Goal: Information Seeking & Learning: Learn about a topic

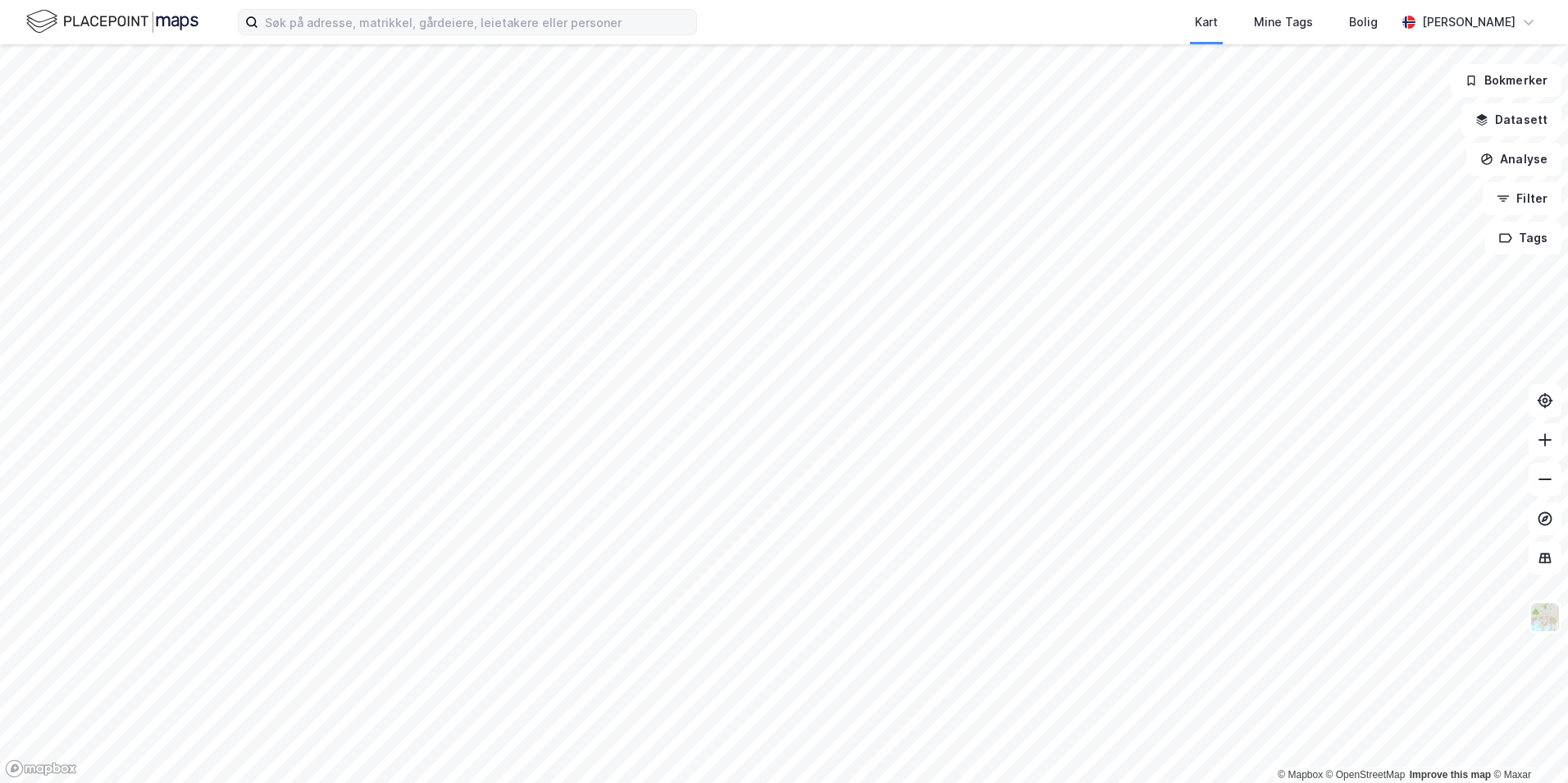
click at [510, 35] on div "Kart Mine Tags [PERSON_NAME] Standahl" at bounding box center [784, 22] width 1568 height 44
click at [498, 28] on input at bounding box center [477, 22] width 438 height 25
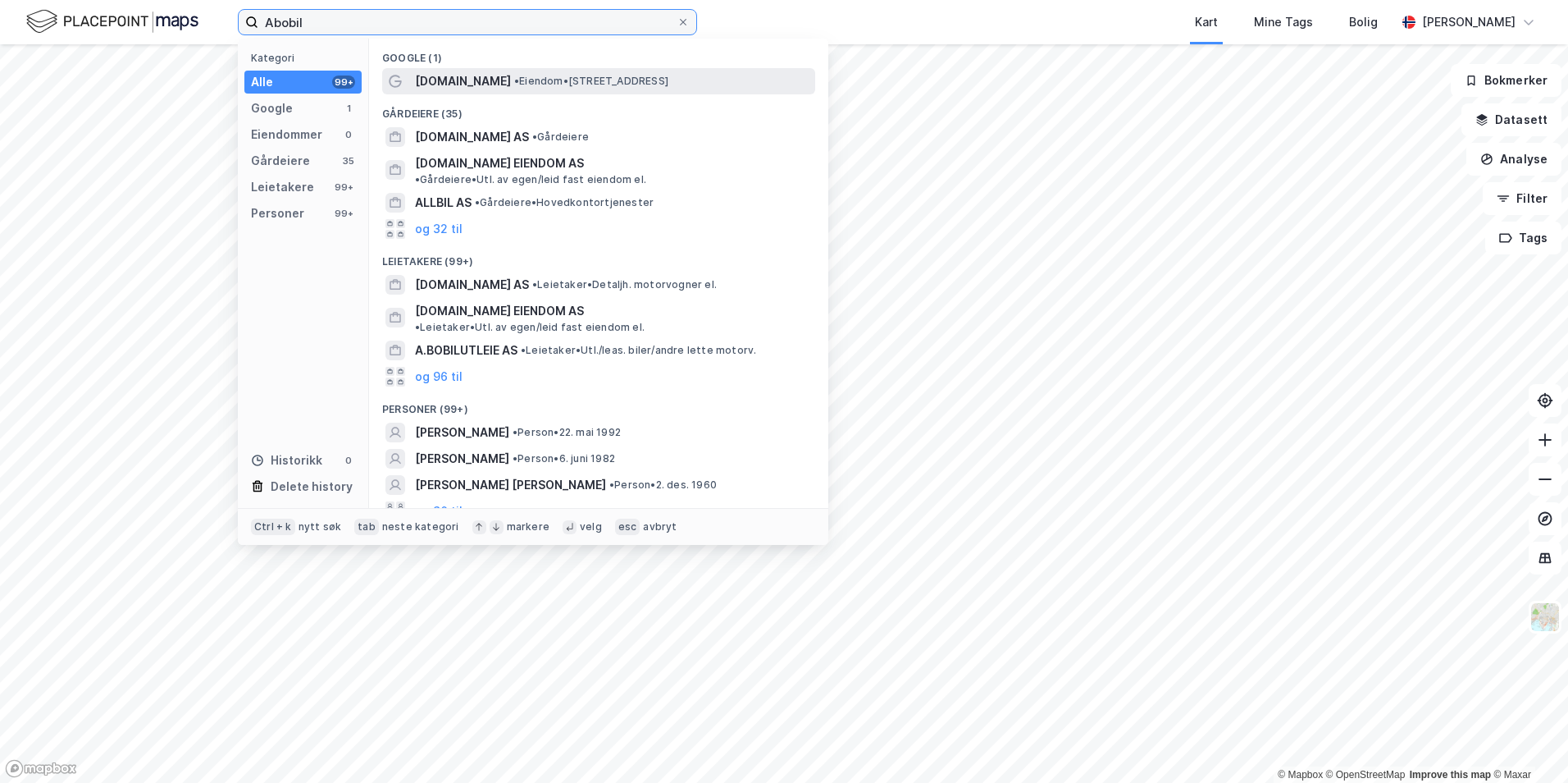
type input "Abobil"
click at [610, 83] on span "• Eiendom • [STREET_ADDRESS]" at bounding box center [591, 81] width 154 height 13
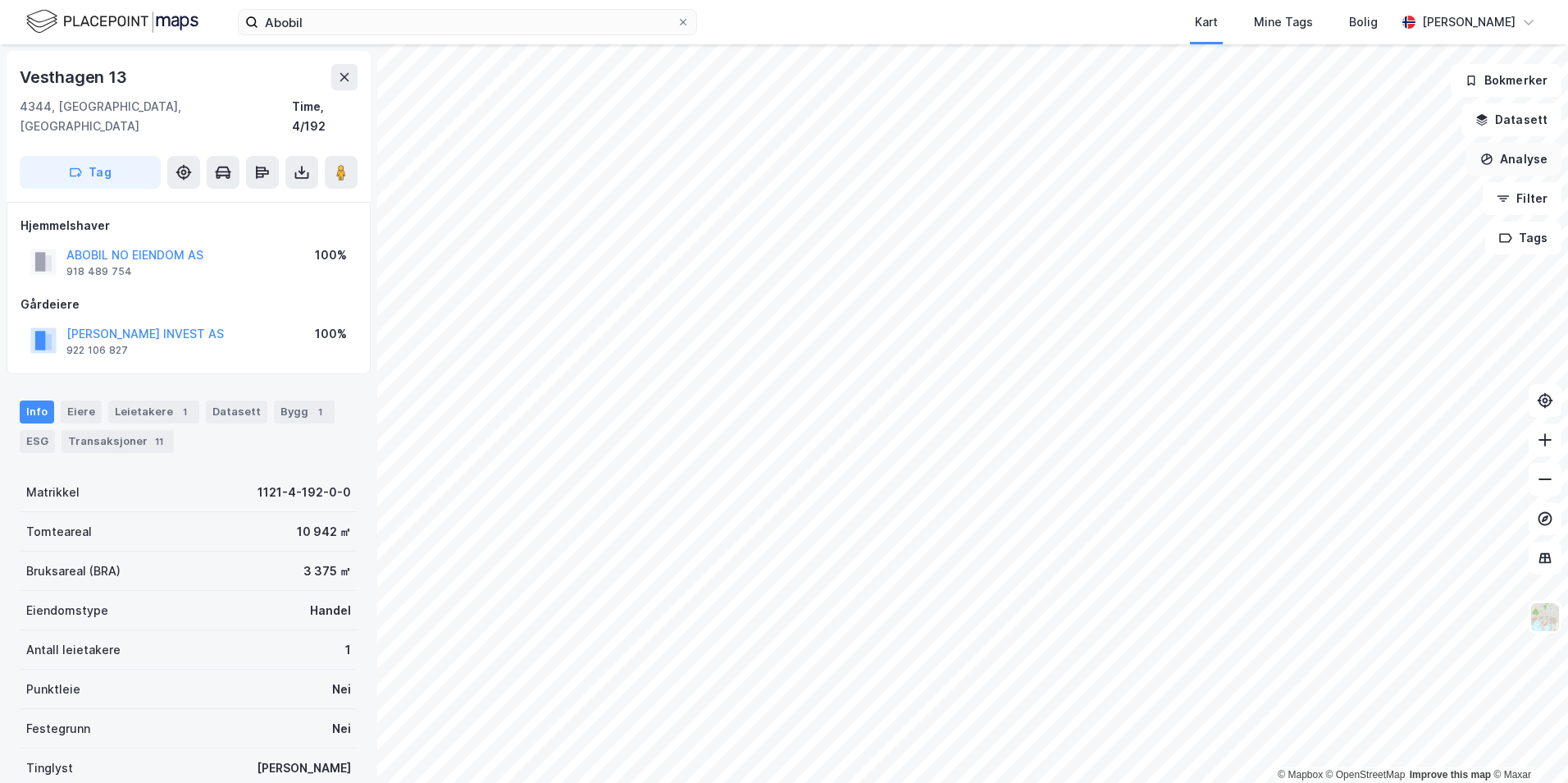
click at [1516, 154] on button "Analyse" at bounding box center [1514, 160] width 95 height 33
click at [1493, 153] on icon "button" at bounding box center [1486, 159] width 13 height 13
click at [1529, 155] on button "Analyse" at bounding box center [1514, 160] width 95 height 33
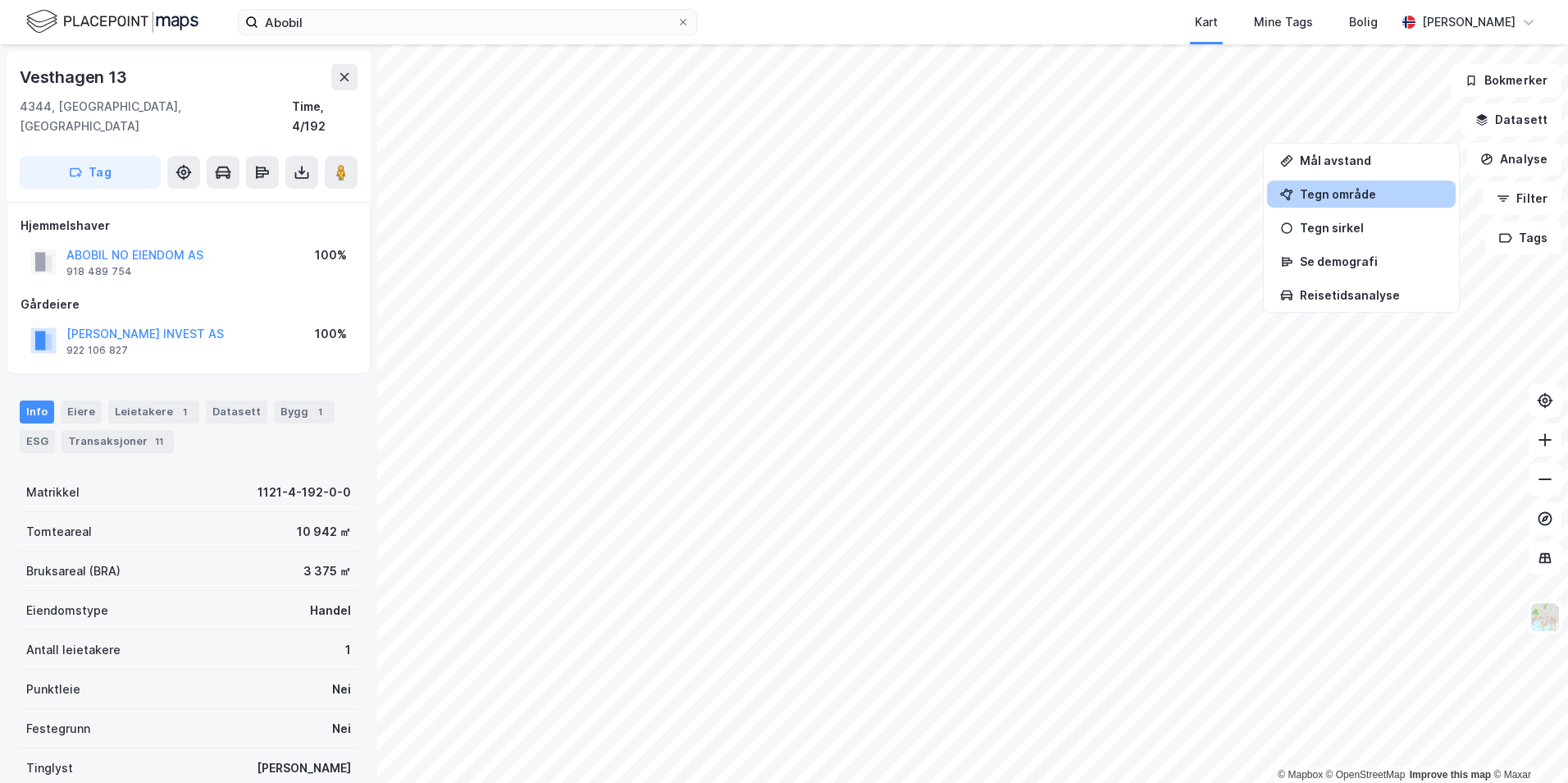
click at [1328, 193] on div "Tegn område" at bounding box center [1371, 193] width 143 height 14
